Goal: Check status: Check status

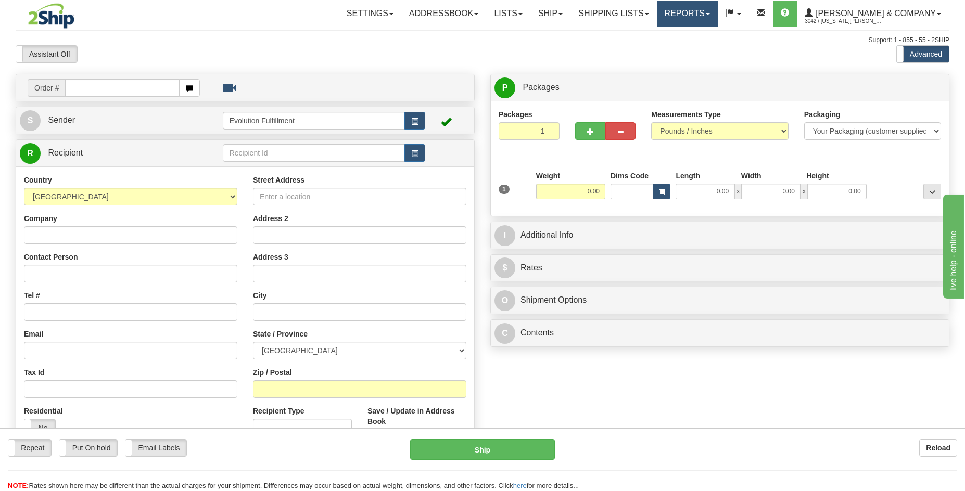
click at [717, 7] on link "Reports" at bounding box center [687, 14] width 61 height 26
click at [716, 31] on link "Standard" at bounding box center [669, 37] width 95 height 14
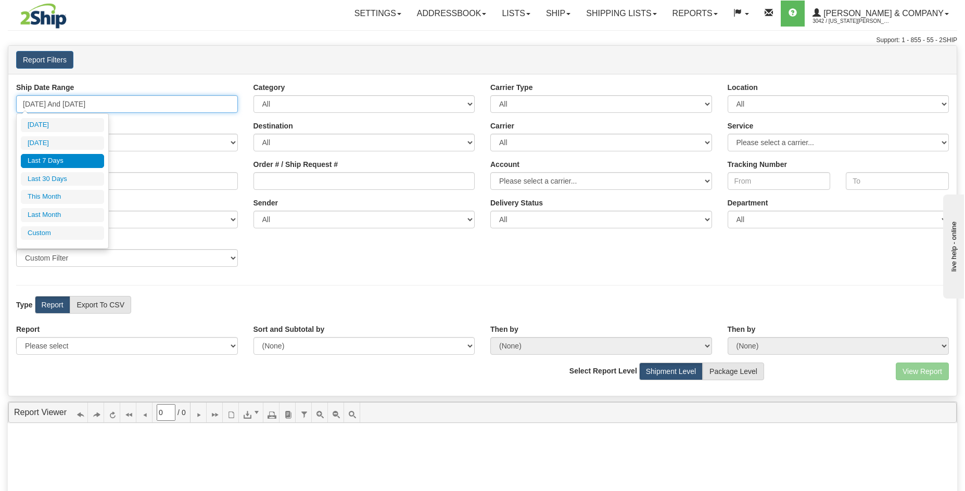
click at [167, 102] on input "08/27/2025 And 09/02/2025" at bounding box center [127, 104] width 222 height 18
click at [70, 171] on ul "Today Yesterday Last 7 Days Last 30 Days This Month Last Month Custom" at bounding box center [62, 179] width 83 height 122
click at [67, 176] on li "Last 30 Days" at bounding box center [62, 179] width 83 height 14
type input "08/04/2025 And 09/02/2025"
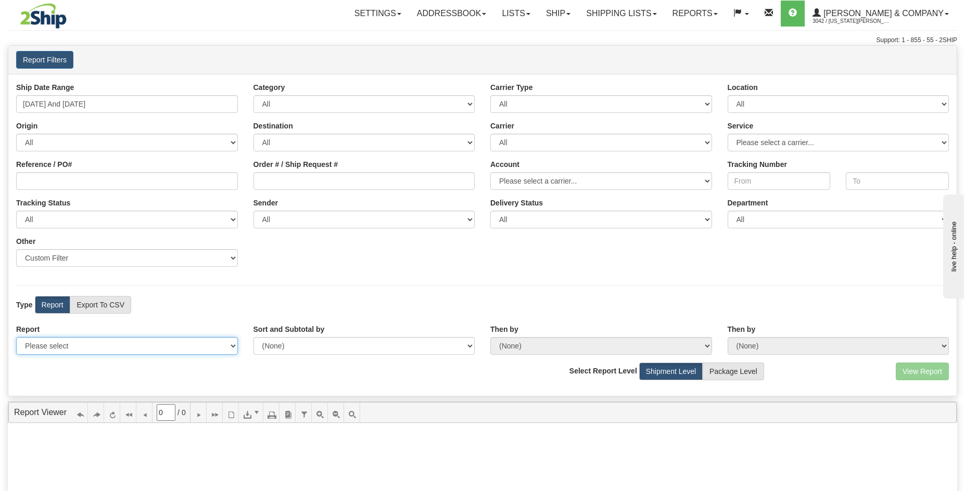
click at [99, 348] on select "Please select 1 Line Shipment Report Address Detail Basic Shipment Overview Can…" at bounding box center [127, 346] width 222 height 18
select select "Users\Tracking Detail.trdx"
click at [16, 337] on select "Please select 1 Line Shipment Report Address Detail Basic Shipment Overview Can…" at bounding box center [127, 346] width 222 height 18
click at [907, 371] on button "View Report" at bounding box center [921, 372] width 53 height 18
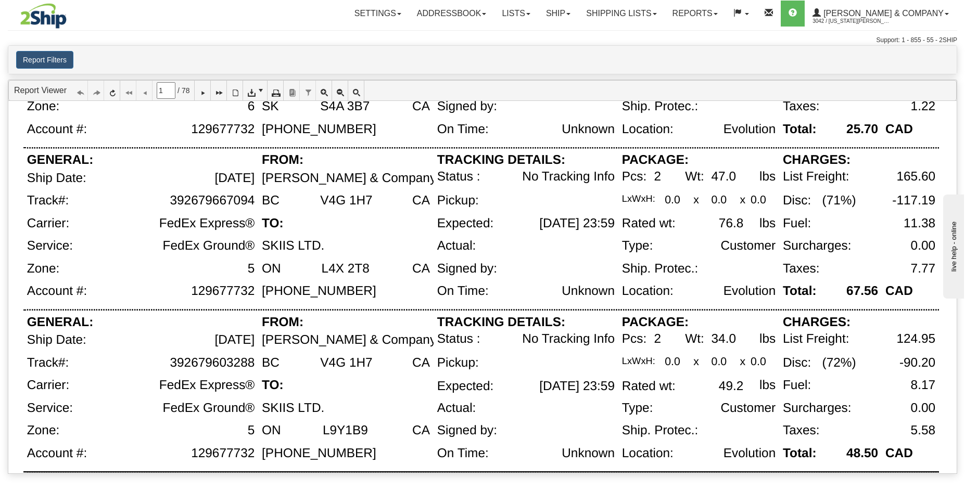
scroll to position [723, 0]
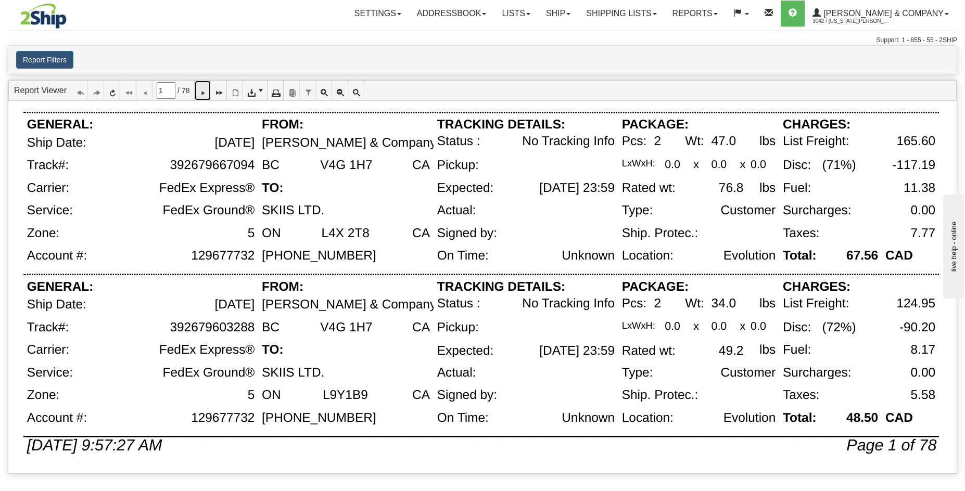
click at [206, 93] on icon at bounding box center [202, 90] width 7 height 7
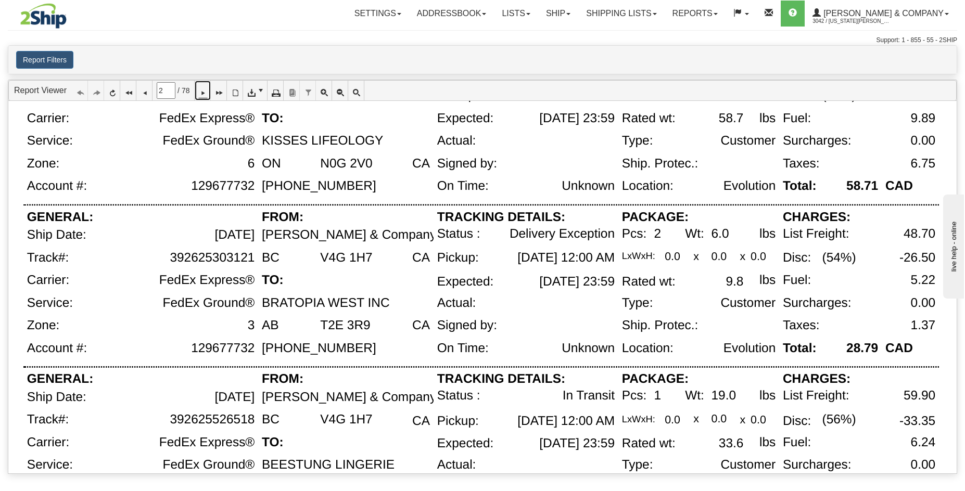
scroll to position [262, 0]
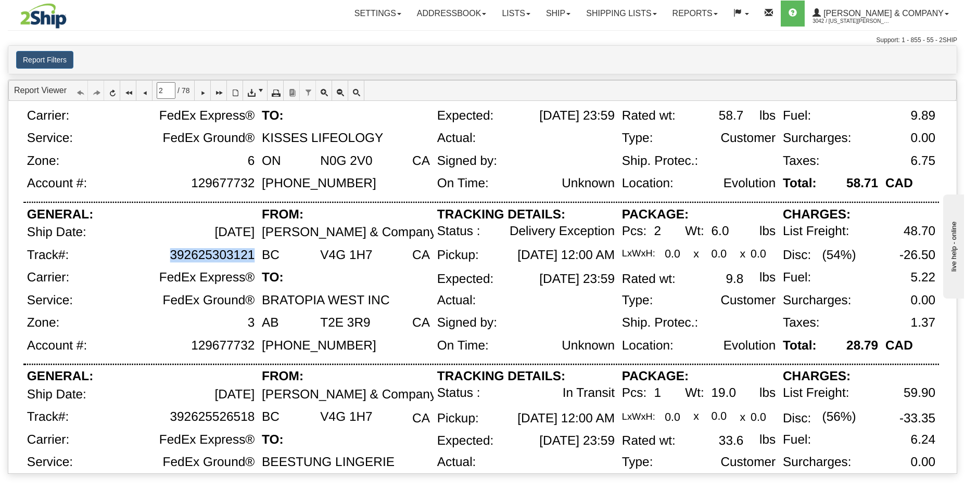
drag, startPoint x: 172, startPoint y: 255, endPoint x: 252, endPoint y: 254, distance: 80.6
click at [253, 254] on div "392625303121" at bounding box center [212, 255] width 85 height 14
copy div "392625303121"
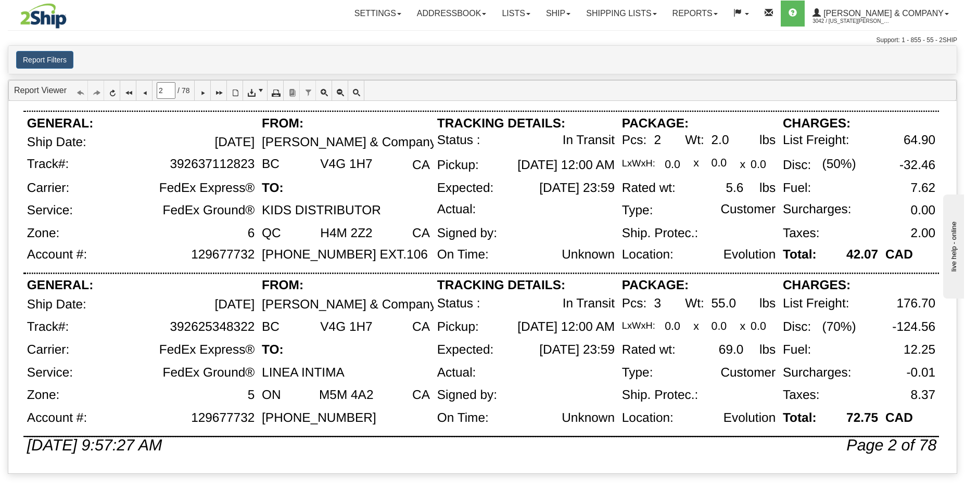
scroll to position [2, 0]
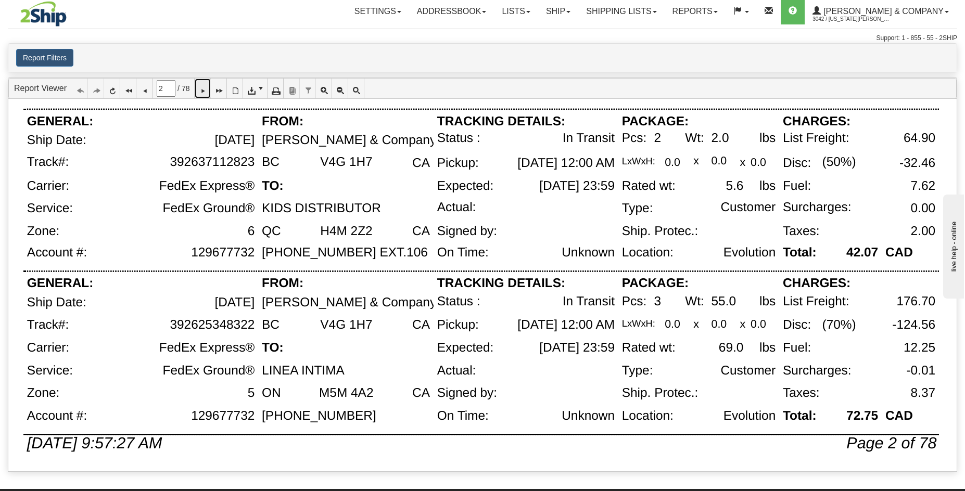
click at [206, 92] on icon at bounding box center [202, 88] width 7 height 7
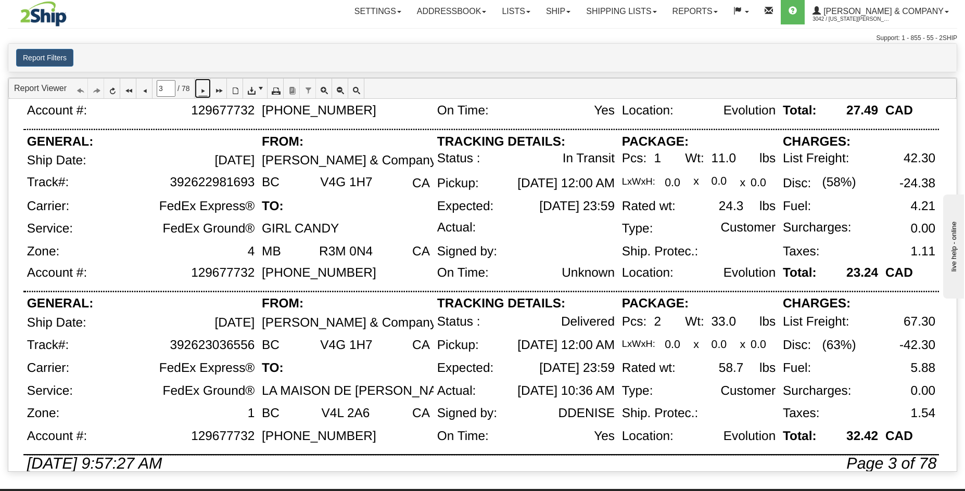
scroll to position [677, 0]
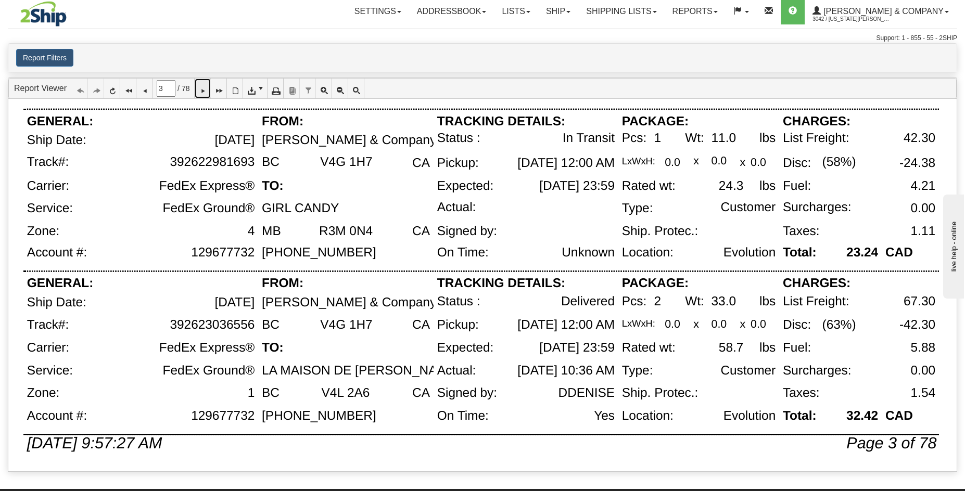
click at [206, 92] on icon at bounding box center [202, 88] width 7 height 7
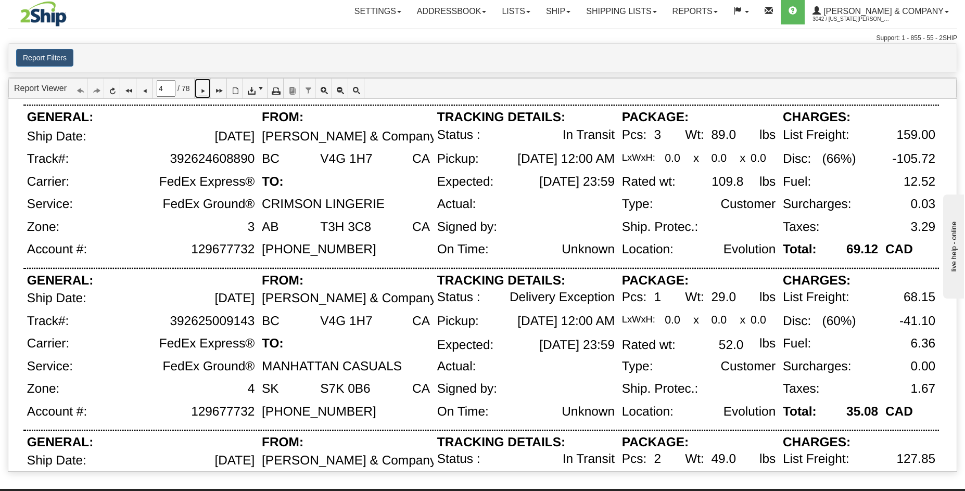
scroll to position [199, 0]
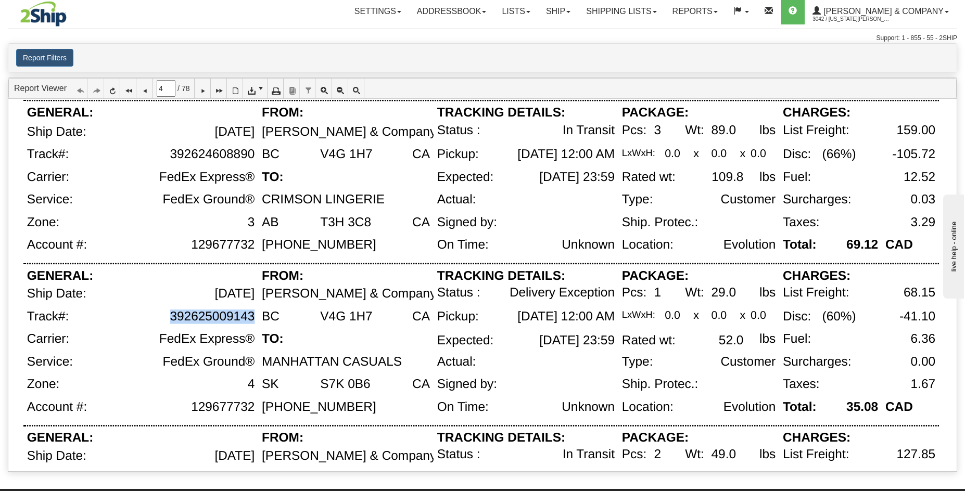
drag, startPoint x: 170, startPoint y: 317, endPoint x: 253, endPoint y: 316, distance: 82.7
click at [253, 316] on div "392625009143" at bounding box center [212, 317] width 85 height 14
copy div "392625009143"
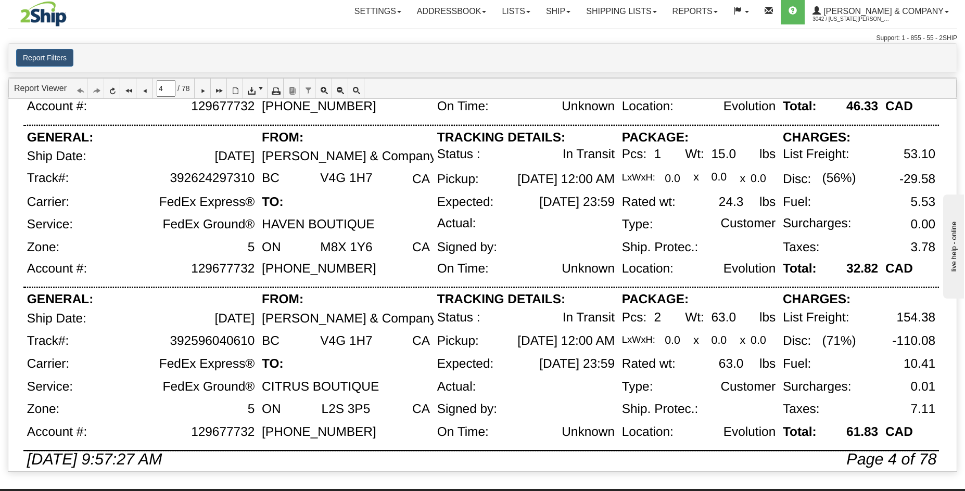
scroll to position [662, 0]
click at [206, 91] on icon at bounding box center [202, 88] width 7 height 7
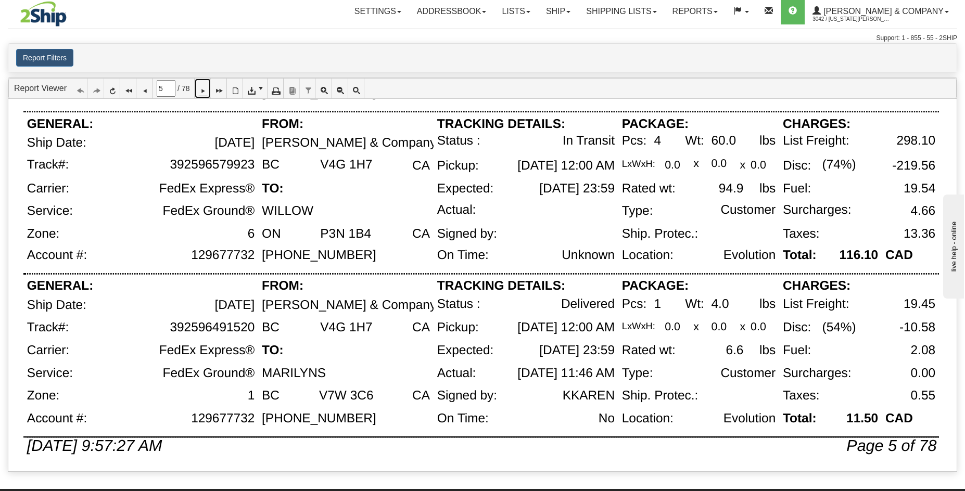
scroll to position [677, 0]
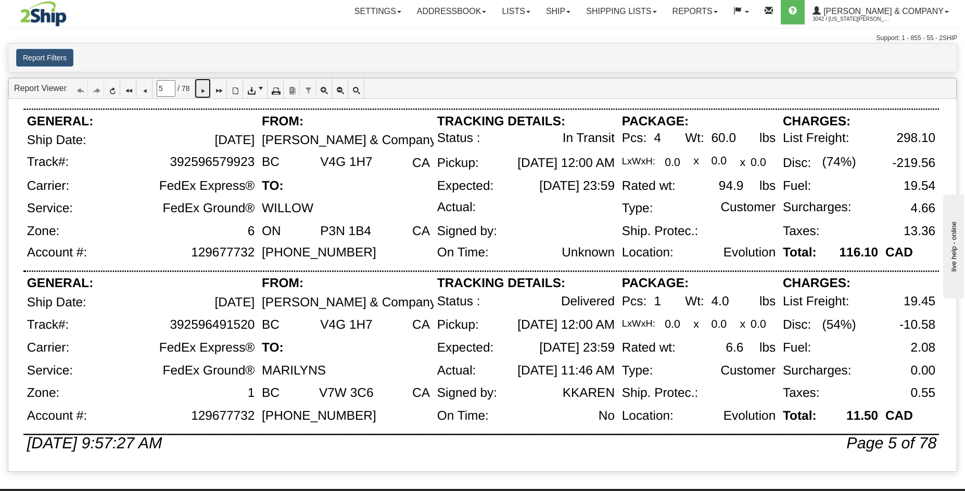
click at [206, 92] on icon at bounding box center [202, 88] width 7 height 7
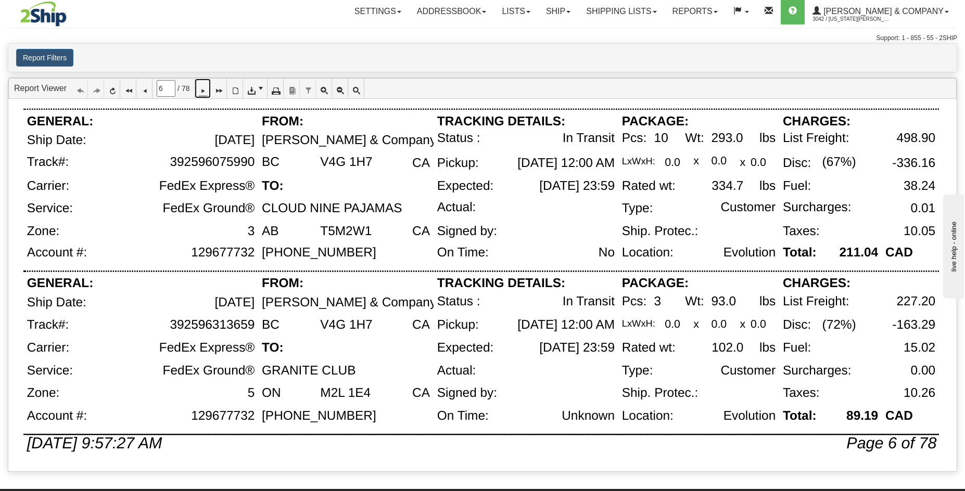
scroll to position [0, 0]
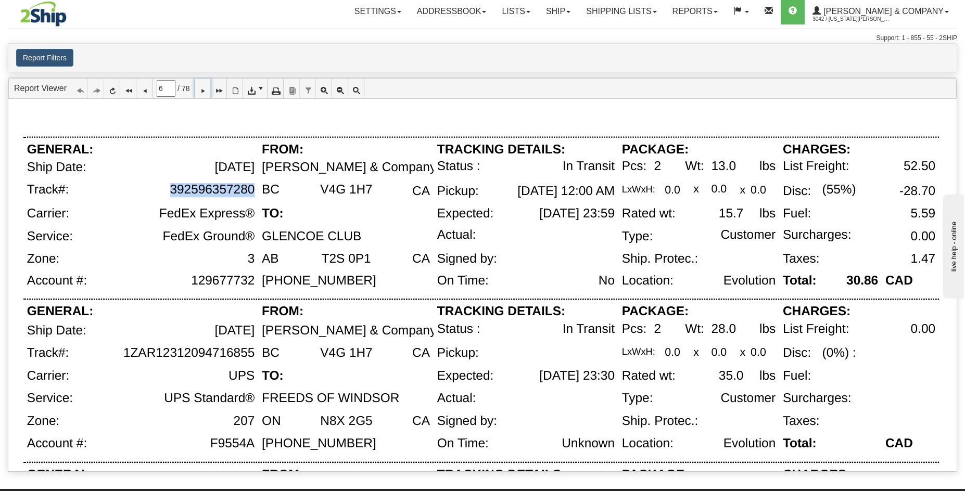
drag, startPoint x: 167, startPoint y: 188, endPoint x: 253, endPoint y: 194, distance: 86.0
click at [253, 194] on div "392596357280" at bounding box center [167, 195] width 181 height 24
copy div "392596357280"
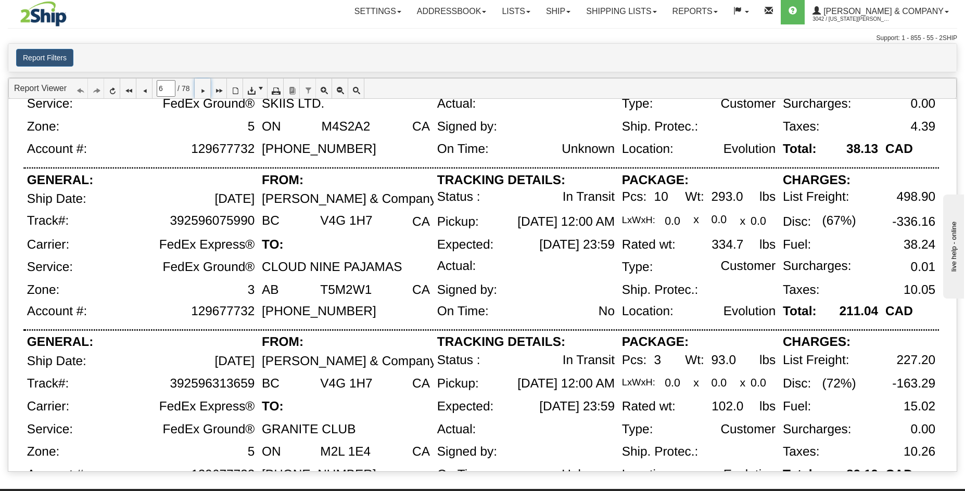
scroll to position [677, 0]
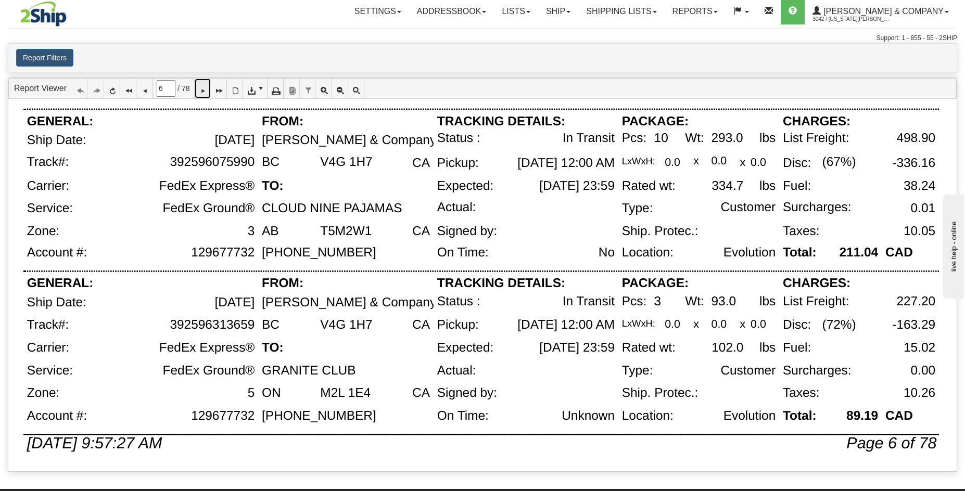
click at [206, 92] on icon at bounding box center [202, 88] width 7 height 7
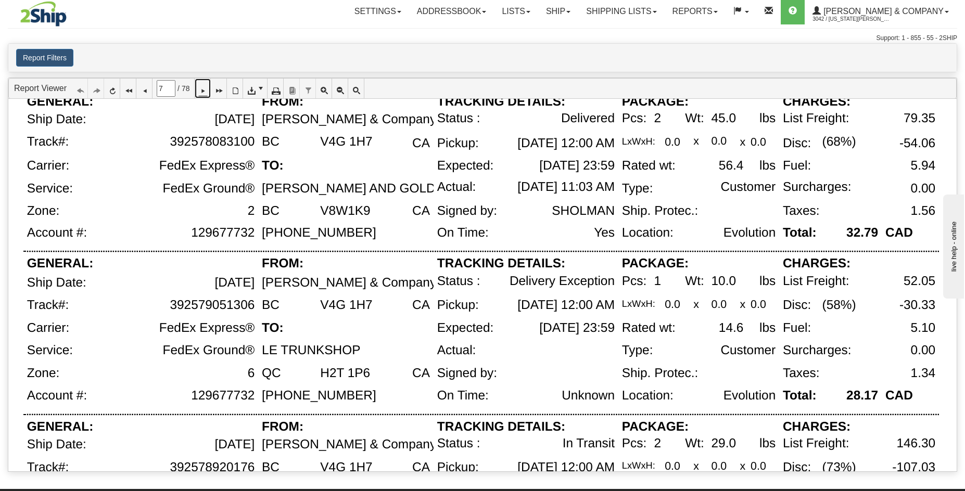
scroll to position [58, 0]
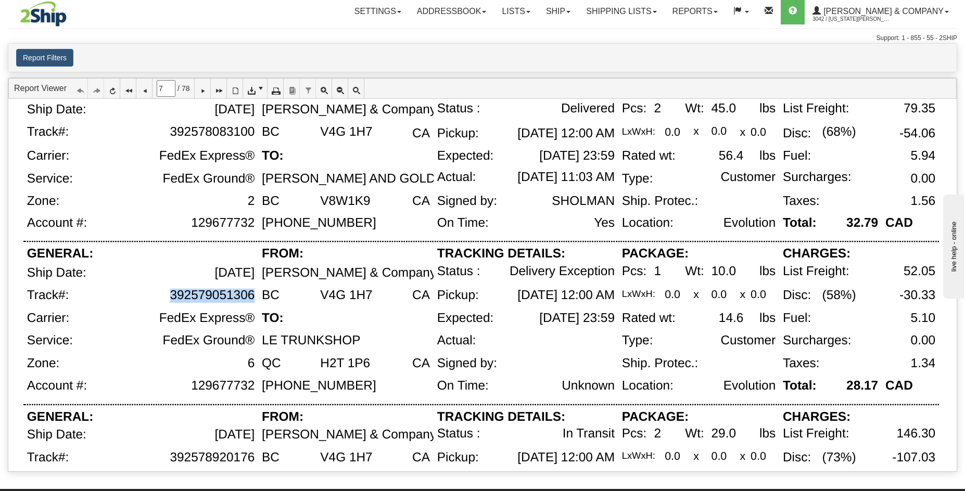
click at [253, 298] on div "392579051306" at bounding box center [167, 299] width 181 height 23
copy div "392579051306"
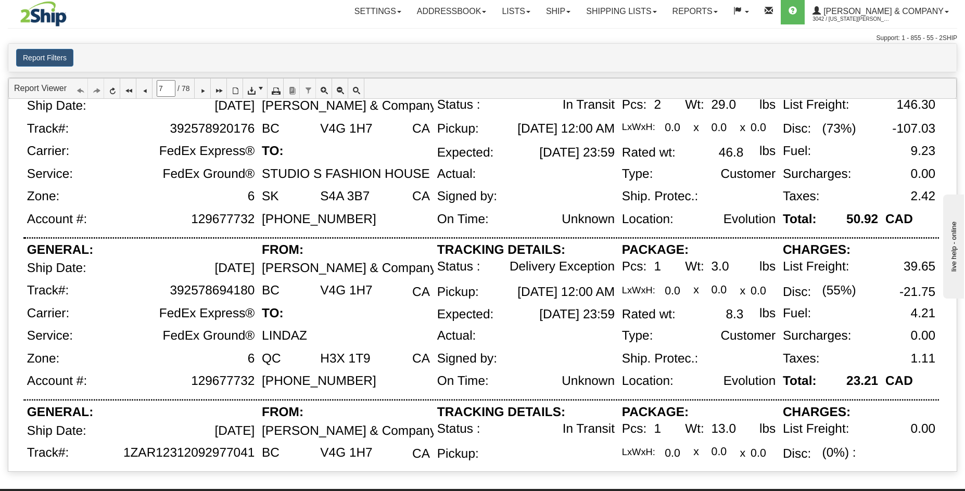
scroll to position [403, 0]
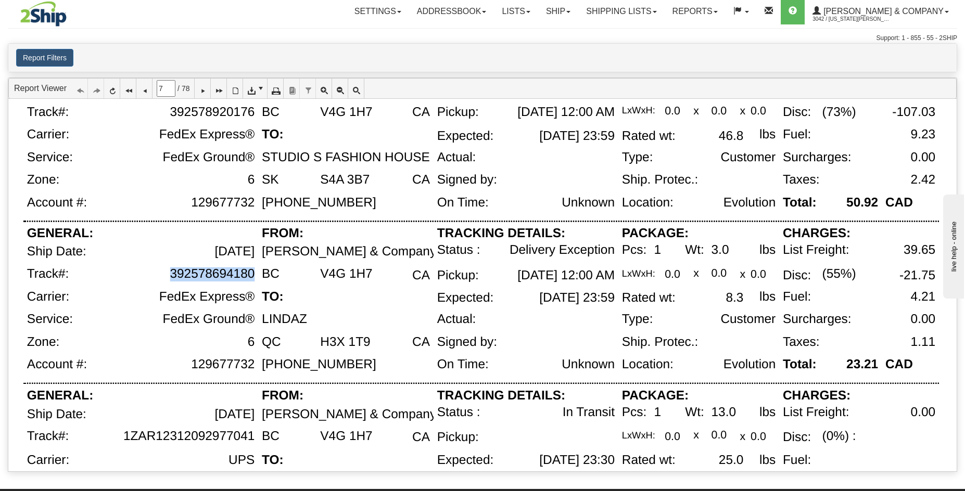
drag, startPoint x: 254, startPoint y: 274, endPoint x: 172, endPoint y: 276, distance: 82.2
click at [172, 276] on div "392578694180" at bounding box center [212, 274] width 85 height 14
copy div "392578694180"
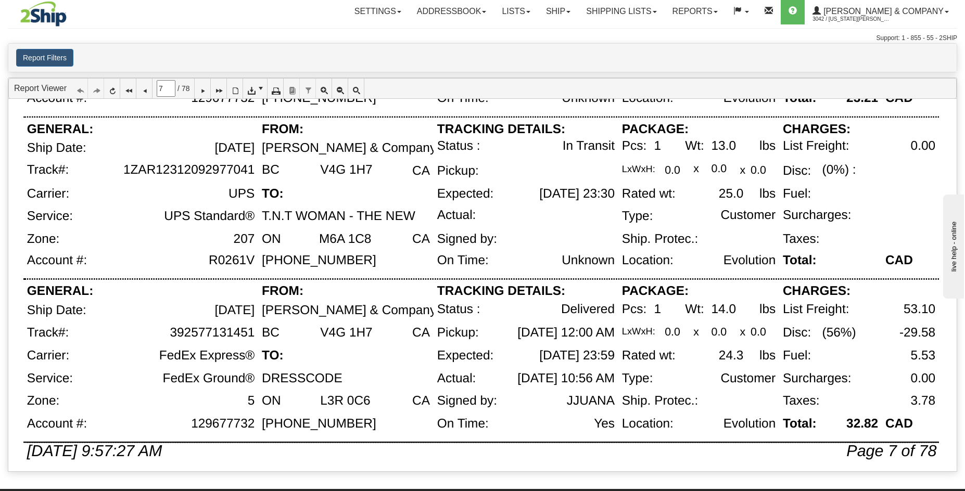
scroll to position [677, 0]
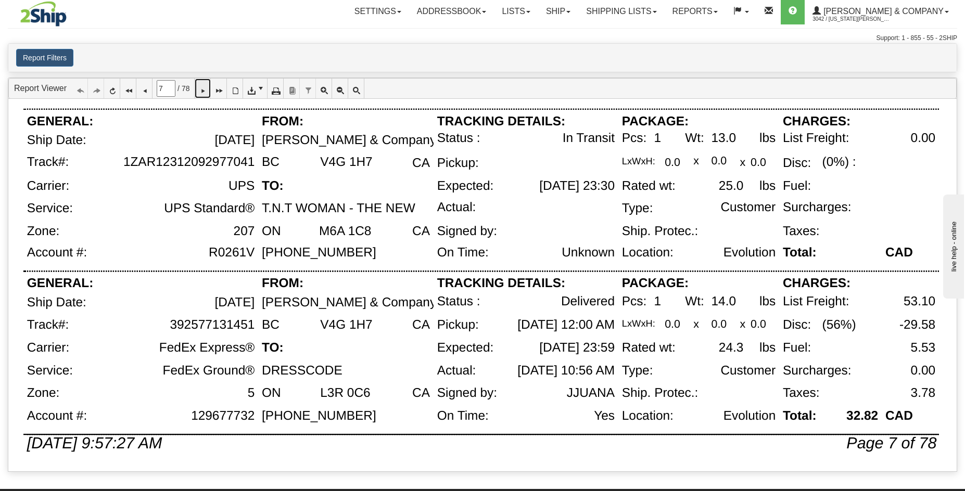
click at [206, 92] on icon at bounding box center [202, 88] width 7 height 7
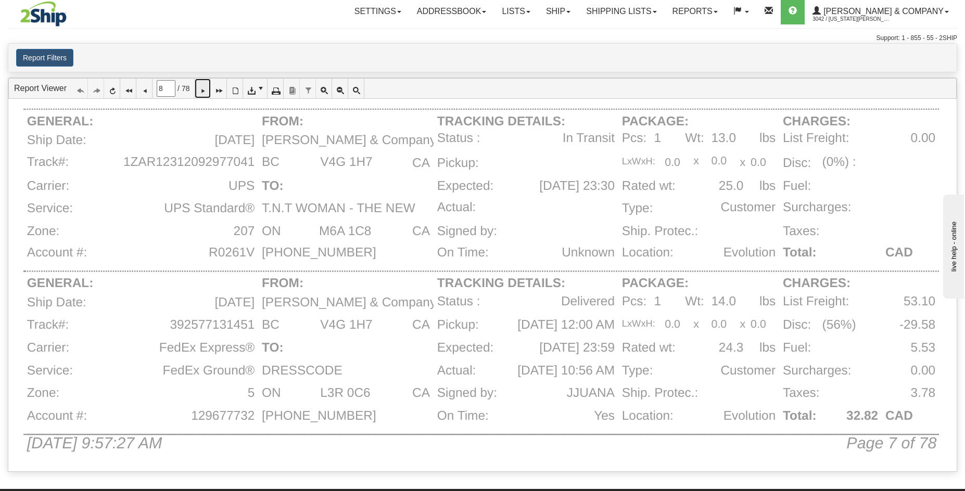
scroll to position [0, 0]
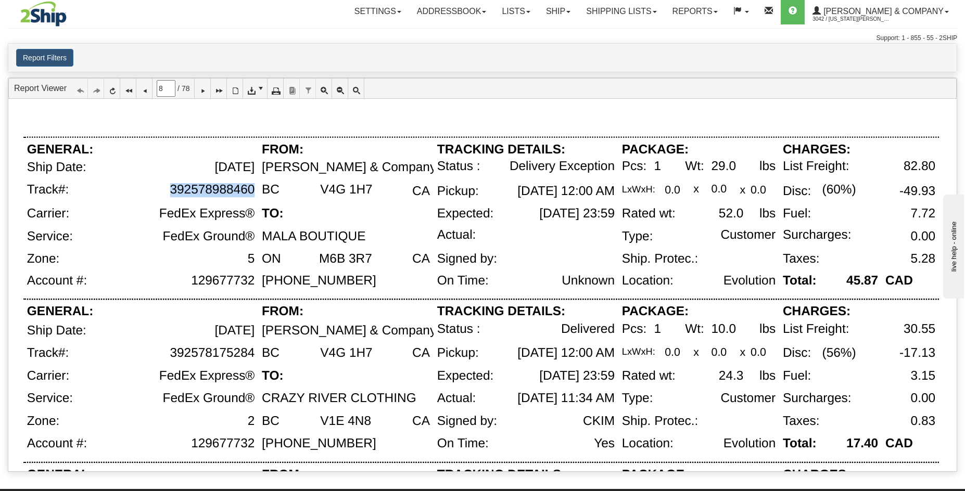
drag, startPoint x: 252, startPoint y: 190, endPoint x: 173, endPoint y: 189, distance: 79.1
click at [173, 189] on div "392578988460" at bounding box center [212, 190] width 85 height 14
copy div "392578988460"
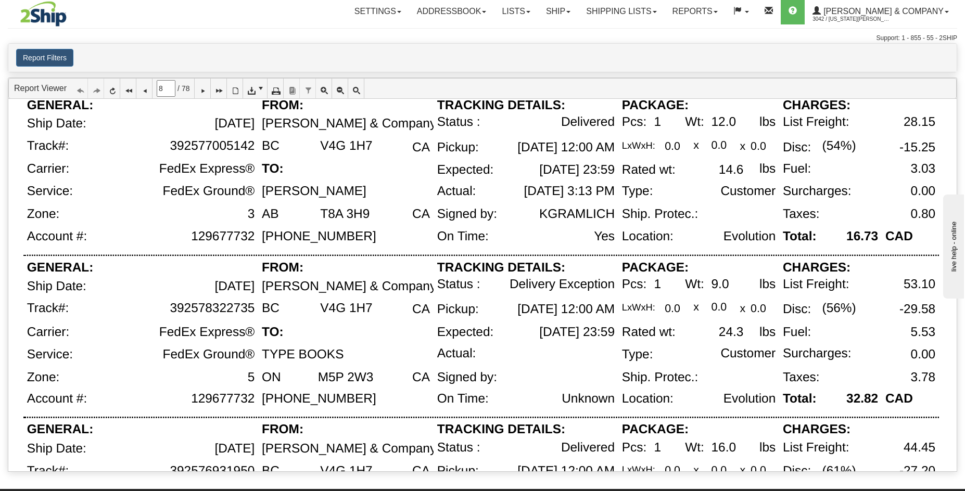
scroll to position [538, 0]
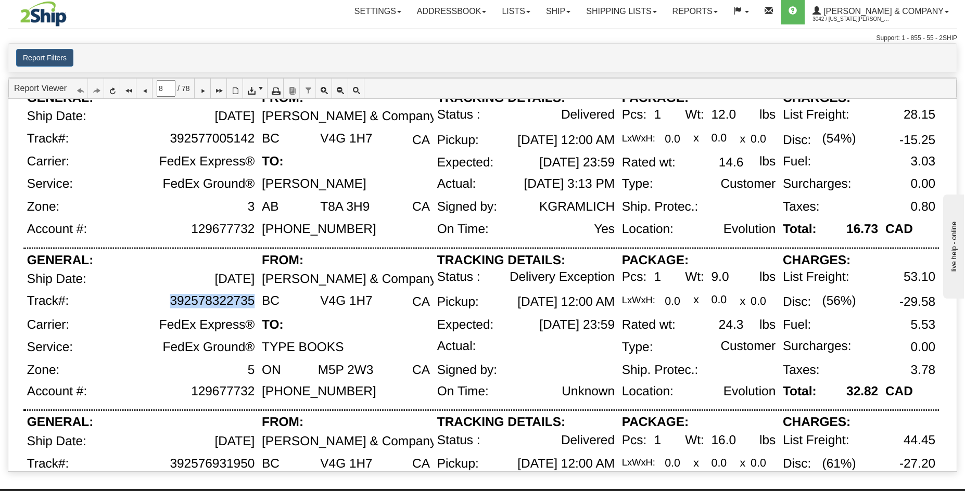
drag, startPoint x: 252, startPoint y: 301, endPoint x: 164, endPoint y: 300, distance: 87.4
click at [164, 300] on div "392578322735" at bounding box center [167, 306] width 181 height 24
copy div "392578322735"
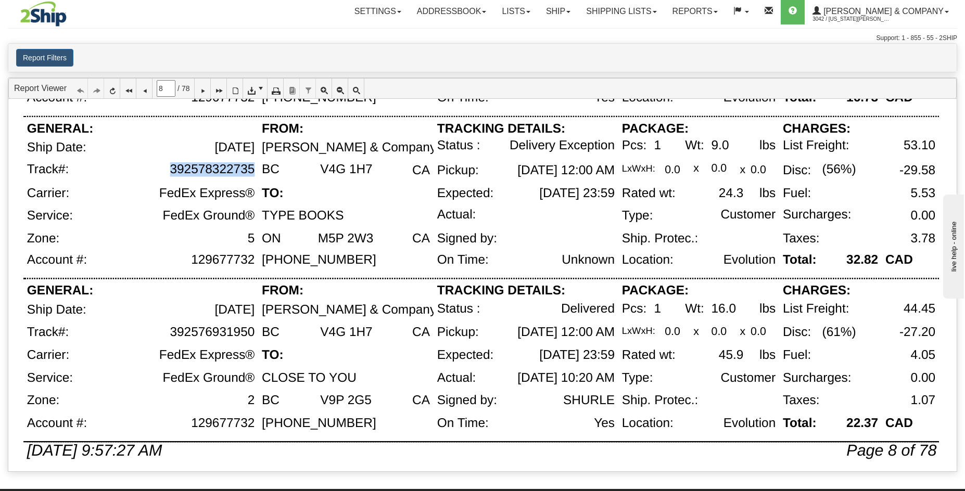
scroll to position [677, 0]
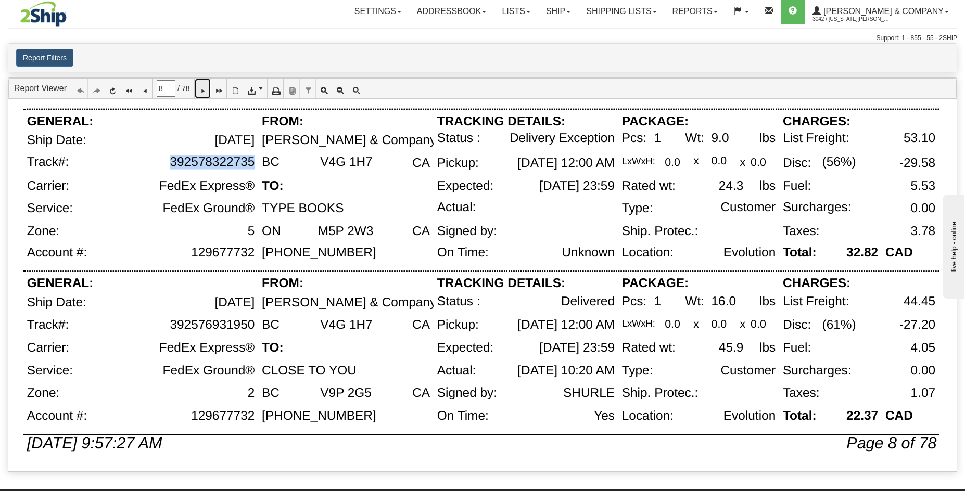
click at [204, 92] on link at bounding box center [203, 89] width 16 height 20
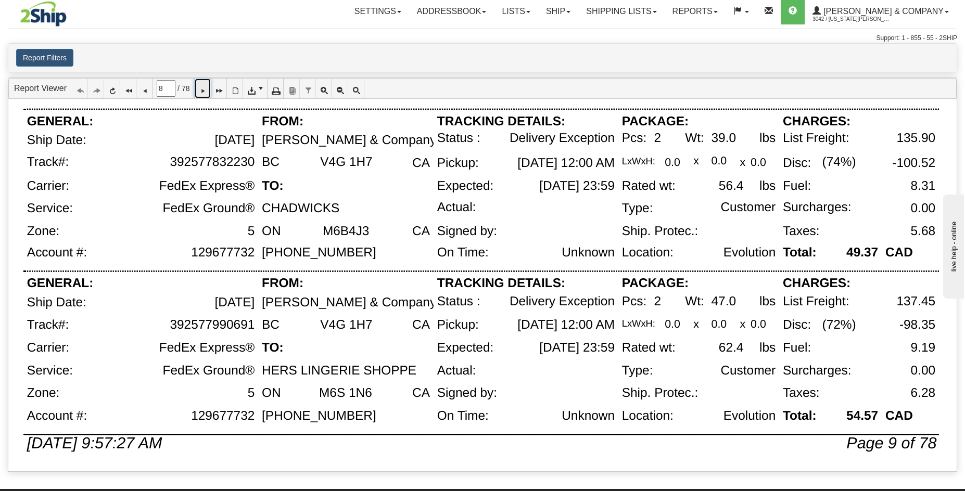
type input "9"
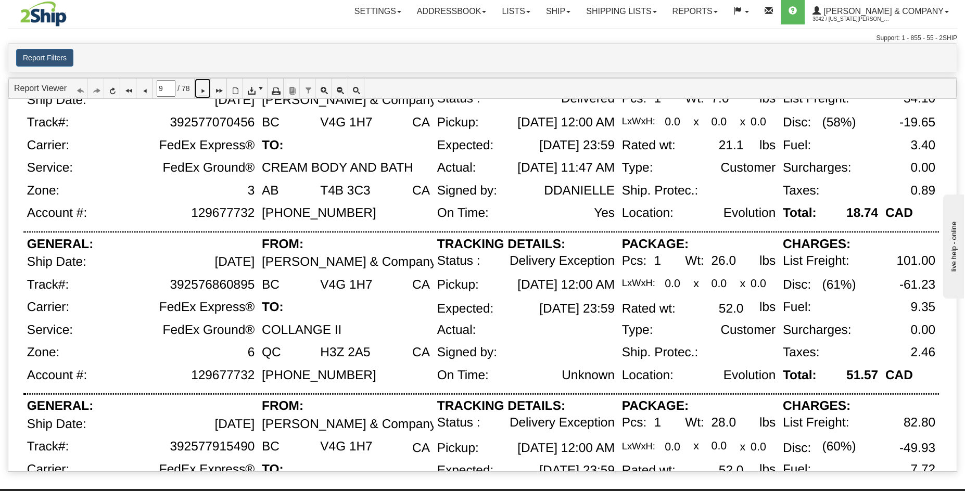
scroll to position [227, 0]
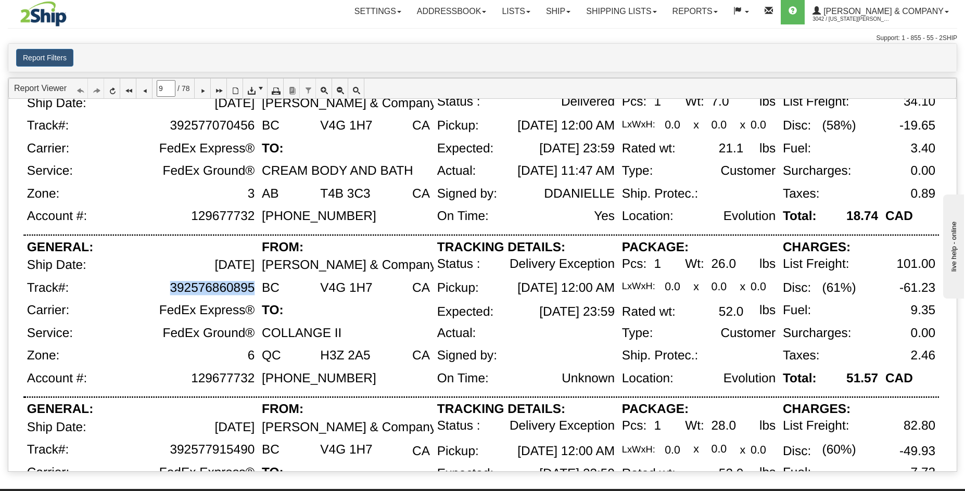
drag, startPoint x: 253, startPoint y: 288, endPoint x: 173, endPoint y: 289, distance: 80.1
click at [173, 289] on div "392576860895" at bounding box center [212, 288] width 85 height 14
copy div "392576860895"
drag, startPoint x: 265, startPoint y: 335, endPoint x: 340, endPoint y: 331, distance: 75.5
click at [340, 331] on div "COLLANGE II" at bounding box center [302, 333] width 80 height 14
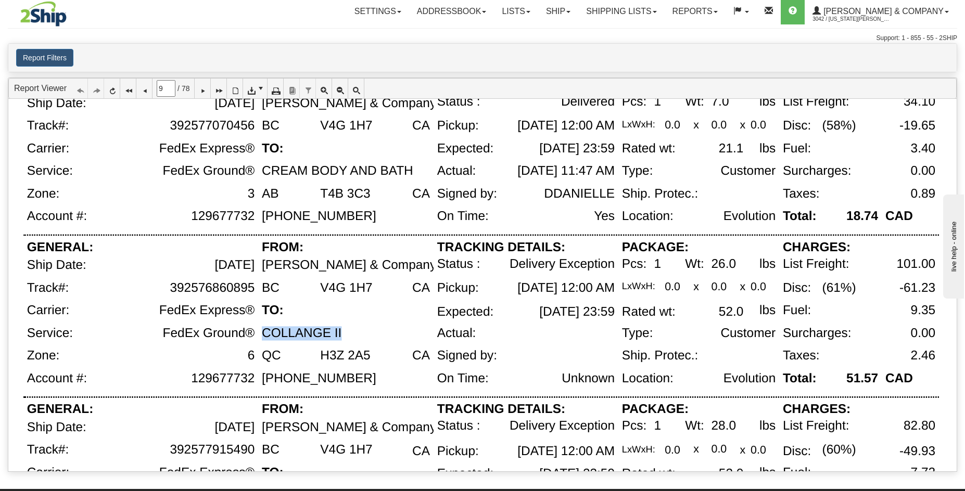
copy div "COLLANGE II"
